Goal: Transaction & Acquisition: Purchase product/service

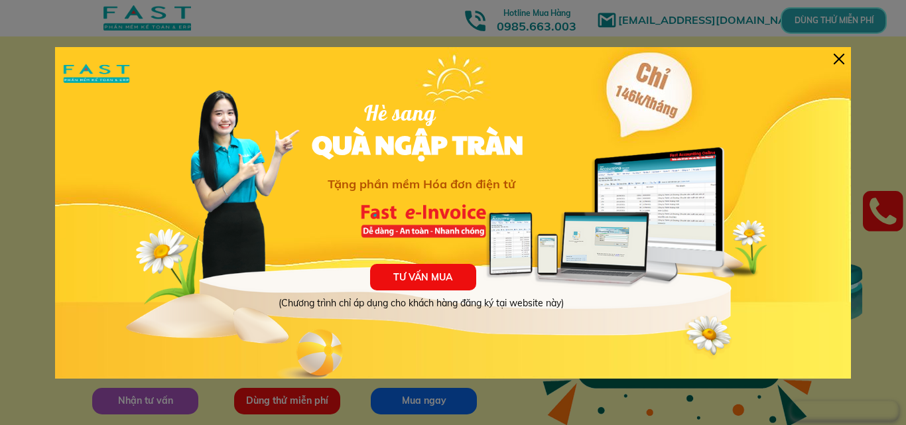
click at [842, 58] on div at bounding box center [839, 59] width 11 height 11
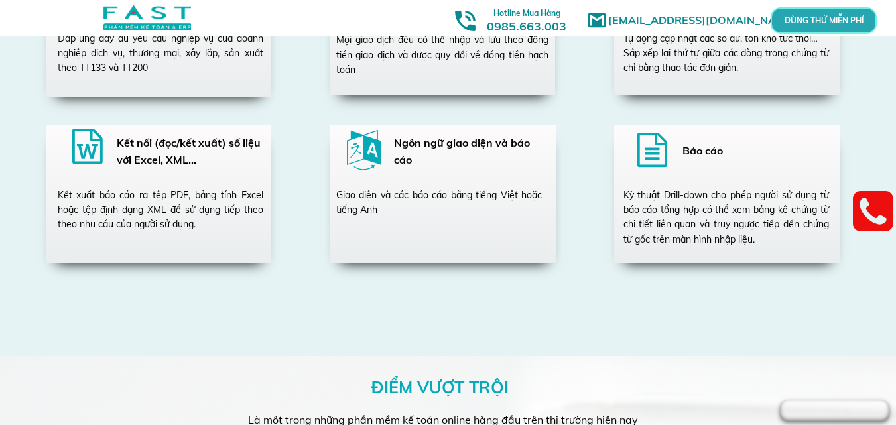
scroll to position [2719, 0]
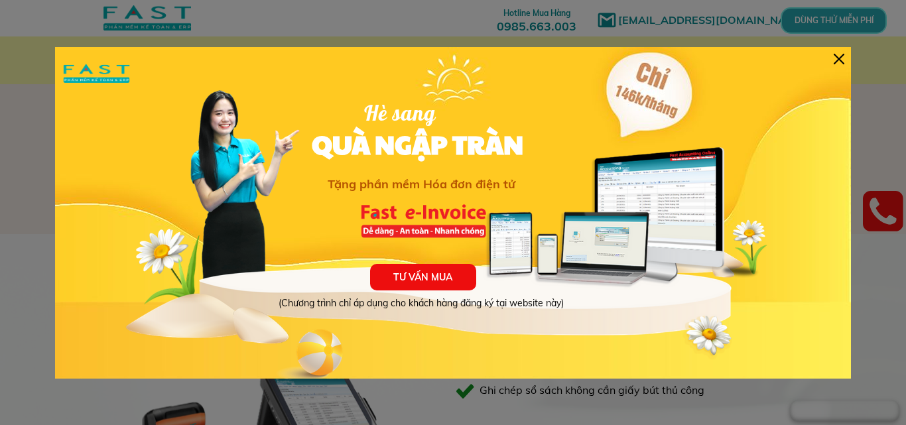
click at [834, 66] on div "TƯ VẤN MUA (Chương trình chỉ áp dụng cho khách hàng đăng ký tại website này) Hè…" at bounding box center [453, 213] width 796 height 332
click at [836, 52] on div "TƯ VẤN MUA (Chương trình chỉ áp dụng cho khách hàng đăng ký tại website này) Hè…" at bounding box center [453, 213] width 796 height 332
click at [836, 58] on div at bounding box center [839, 59] width 11 height 11
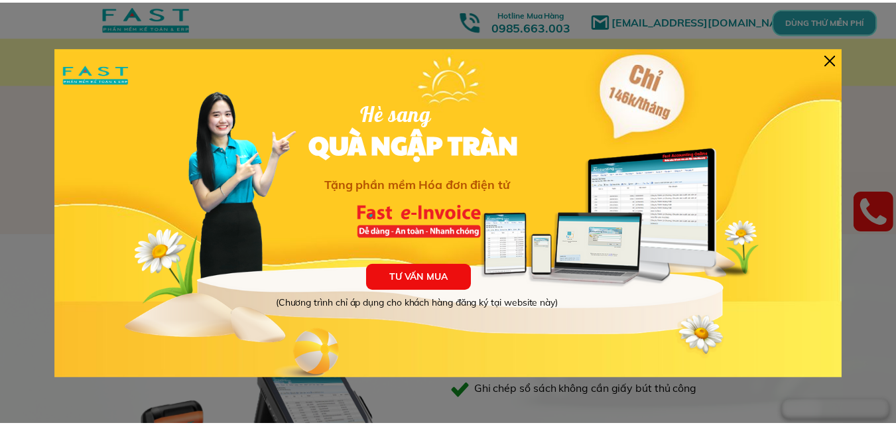
scroll to position [416, 0]
